Goal: Information Seeking & Learning: Learn about a topic

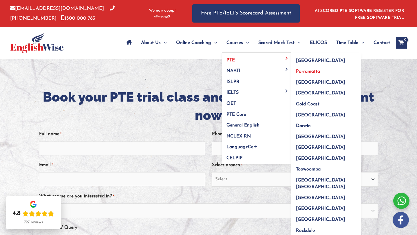
click at [303, 72] on span "Parramatta" at bounding box center [308, 71] width 24 height 5
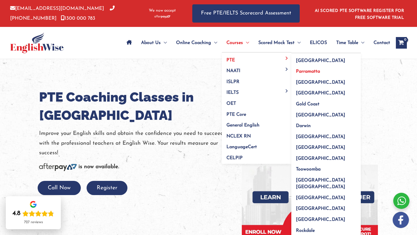
click at [234, 58] on link "PTE" at bounding box center [257, 58] width 70 height 11
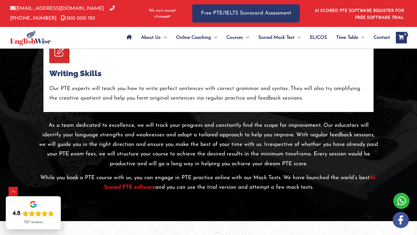
scroll to position [1205, 0]
